Goal: Task Accomplishment & Management: Manage account settings

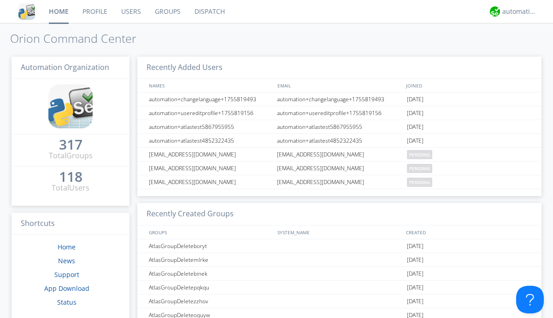
click at [130, 12] on link "Users" at bounding box center [131, 11] width 34 height 23
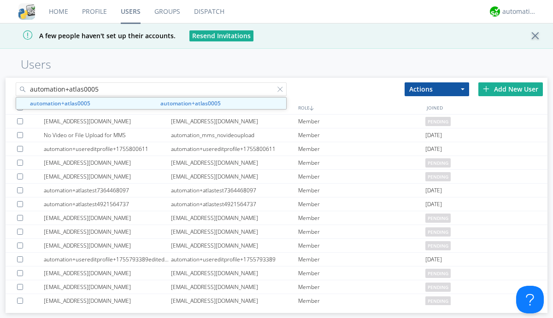
type input "automation+atlas0005"
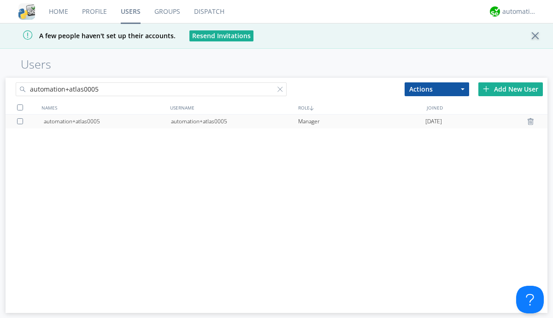
click at [234, 121] on div "automation+atlas0005" at bounding box center [234, 122] width 127 height 14
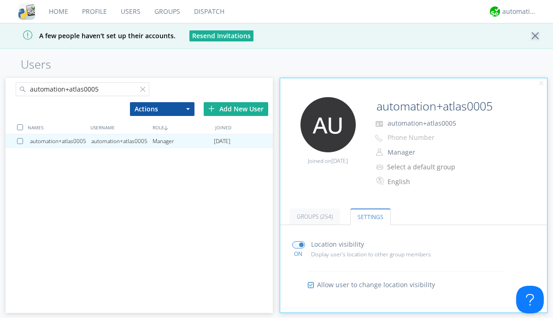
click at [0, 0] on input "radio" at bounding box center [0, 0] width 0 height 0
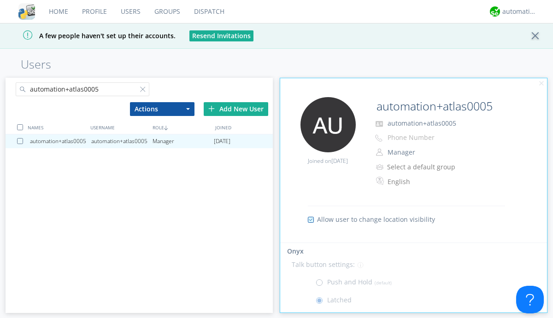
click at [321, 285] on span at bounding box center [321, 285] width 12 height 12
click at [0, 0] on input "radio" at bounding box center [0, 0] width 0 height 0
click at [517, 12] on div "automation+atlas" at bounding box center [519, 11] width 35 height 9
